Goal: Check status: Check status

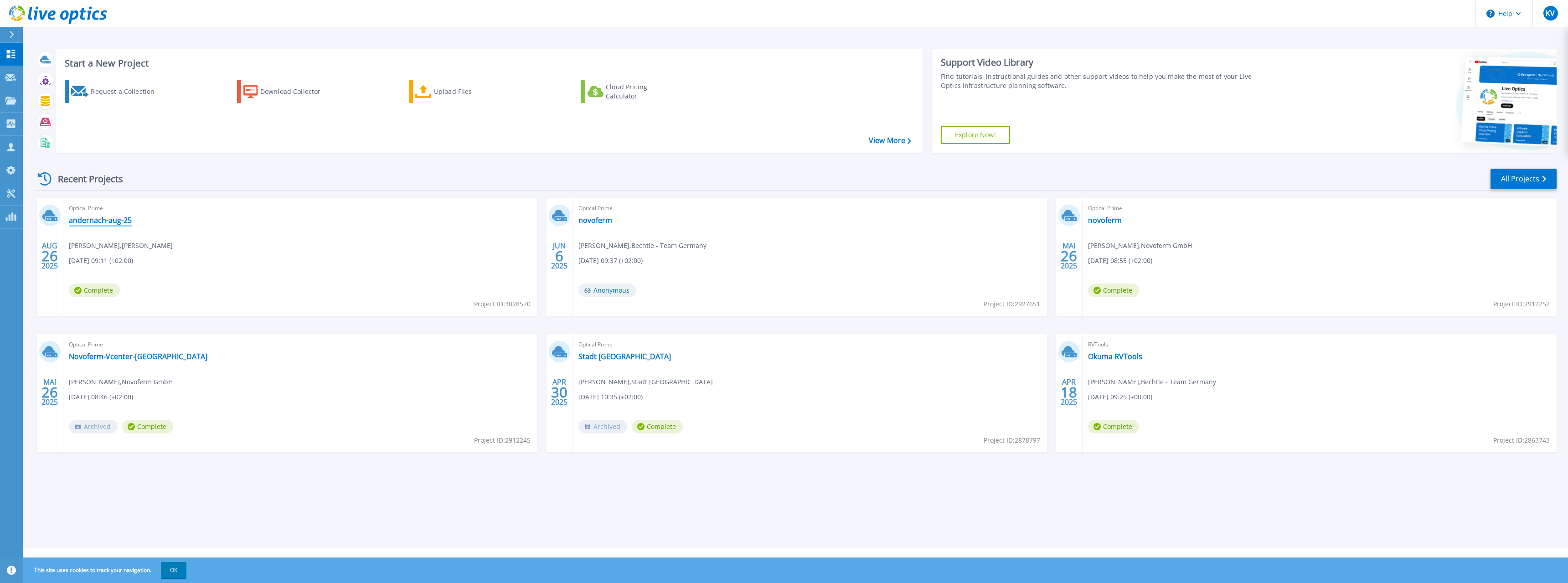
click at [104, 216] on link "andernach-aug-25" at bounding box center [100, 220] width 63 height 9
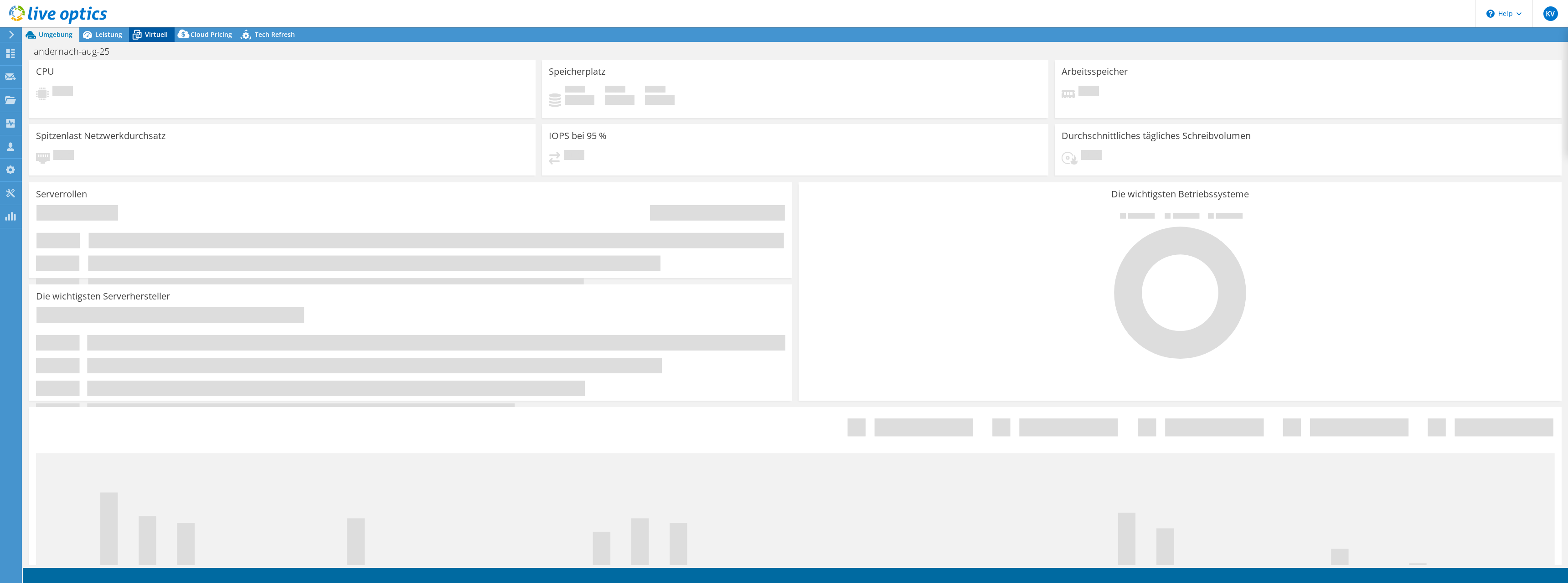
click at [143, 35] on icon at bounding box center [137, 35] width 16 height 16
select select "EUFrankfurt"
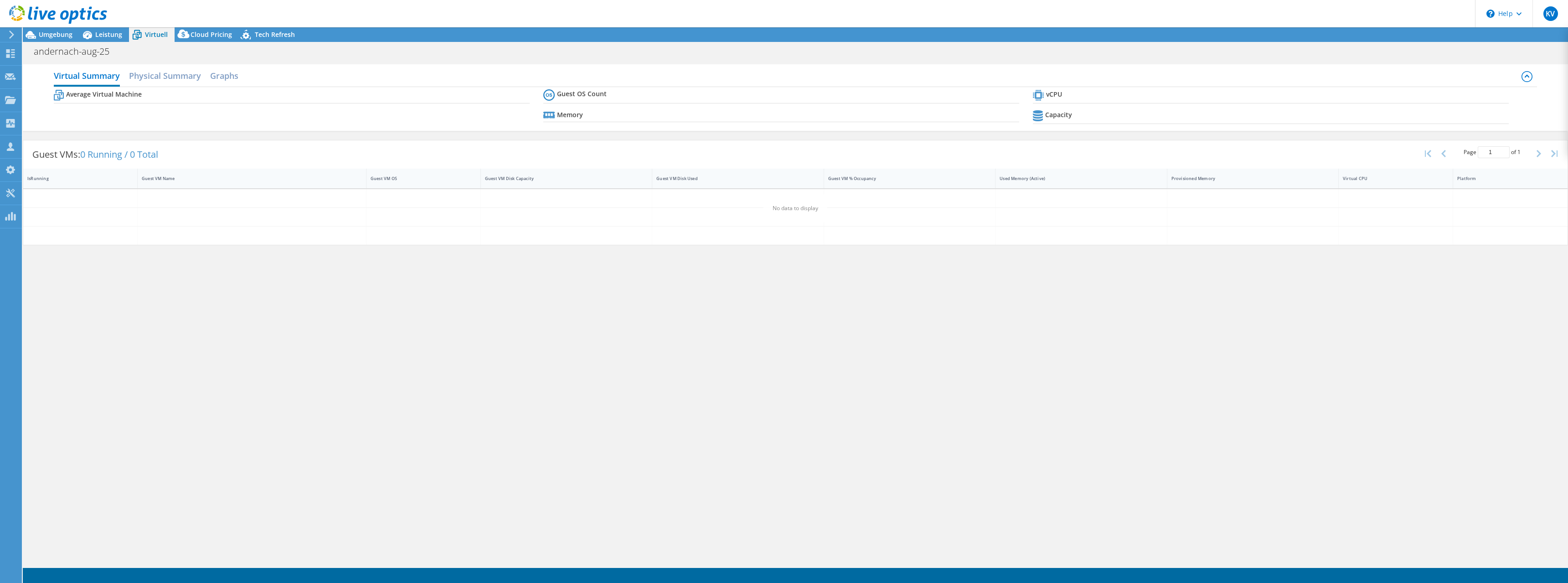
select select "EUR"
